Goal: Task Accomplishment & Management: Manage account settings

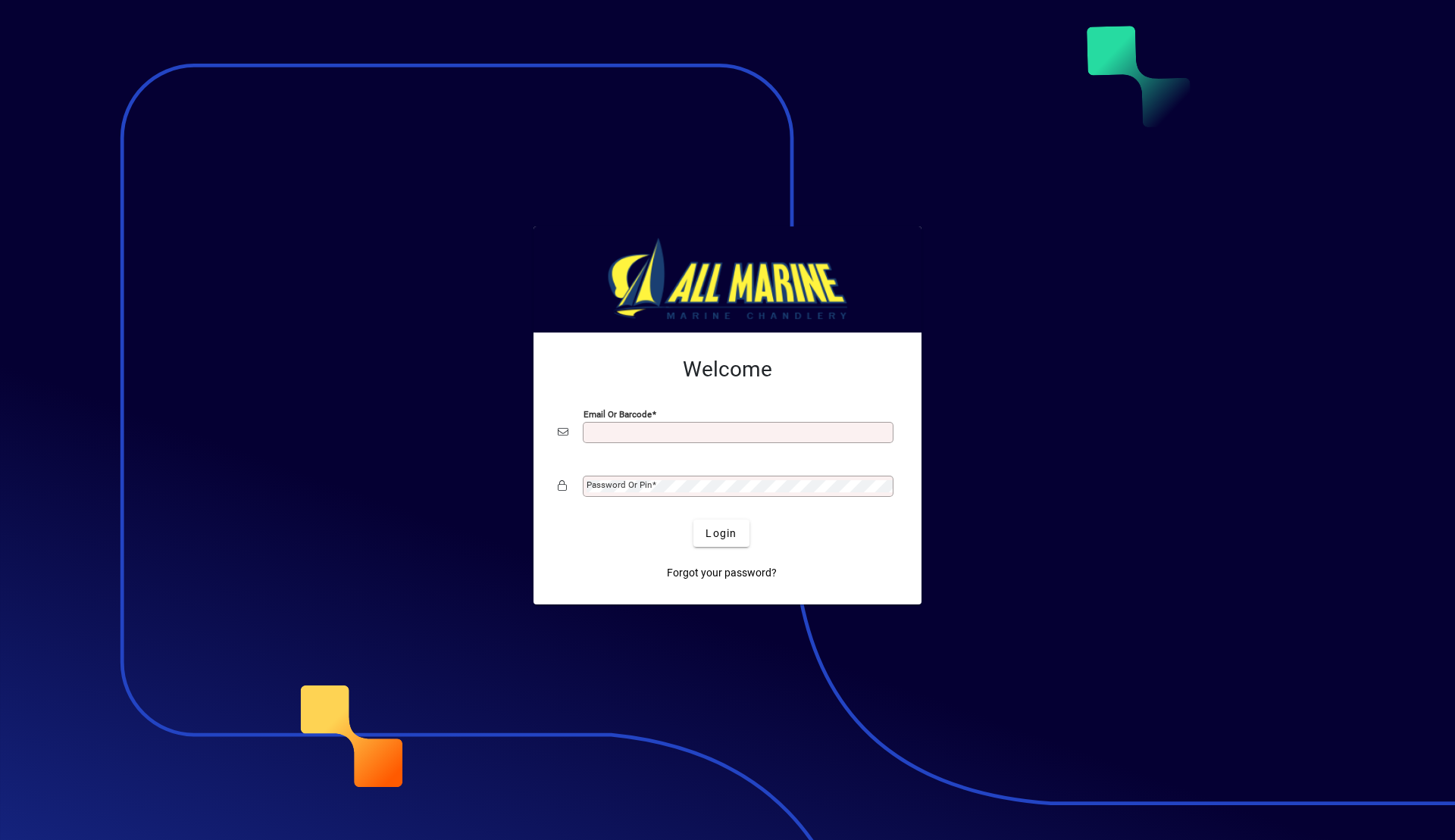
click at [631, 438] on input "Email or Barcode" at bounding box center [739, 432] width 306 height 12
